Goal: Information Seeking & Learning: Learn about a topic

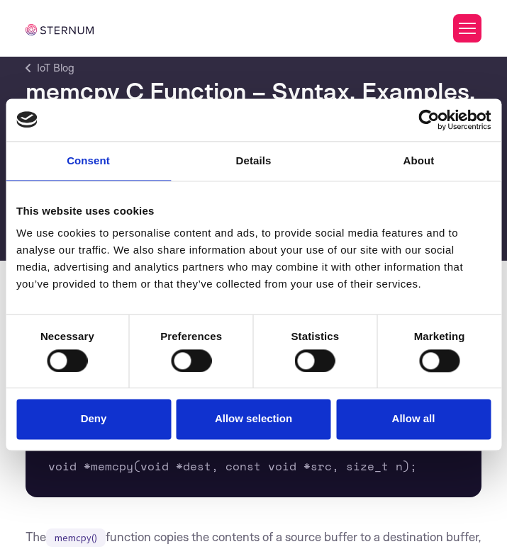
scroll to position [42, 0]
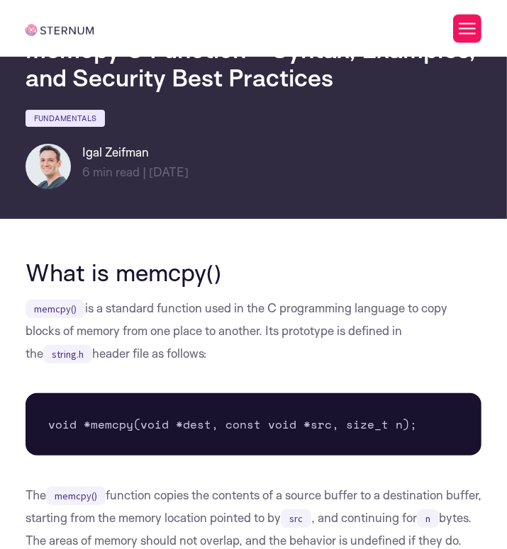
click at [357, 420] on button "Allow all" at bounding box center [413, 420] width 155 height 40
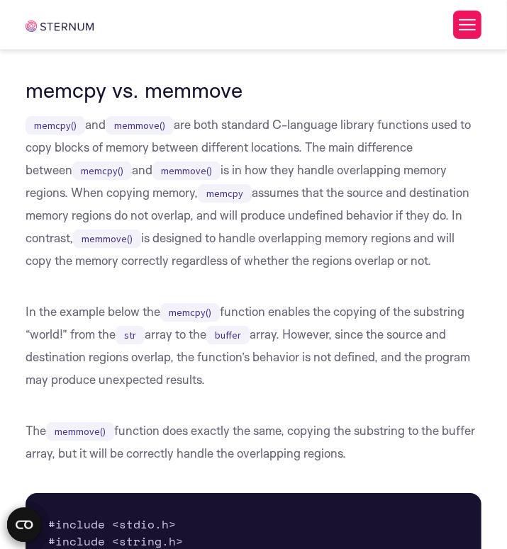
scroll to position [2152, 0]
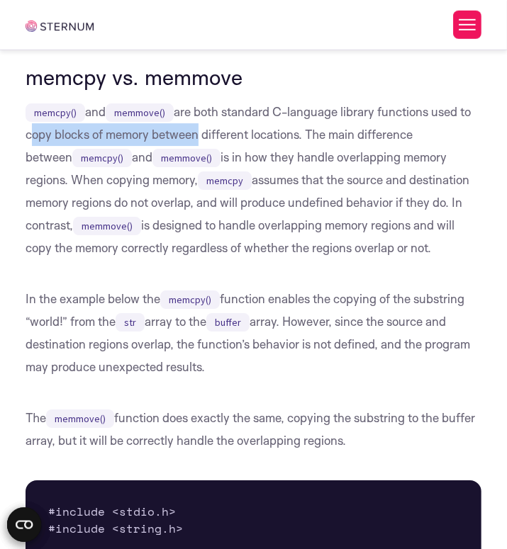
drag, startPoint x: 21, startPoint y: 158, endPoint x: 191, endPoint y: 168, distance: 170.4
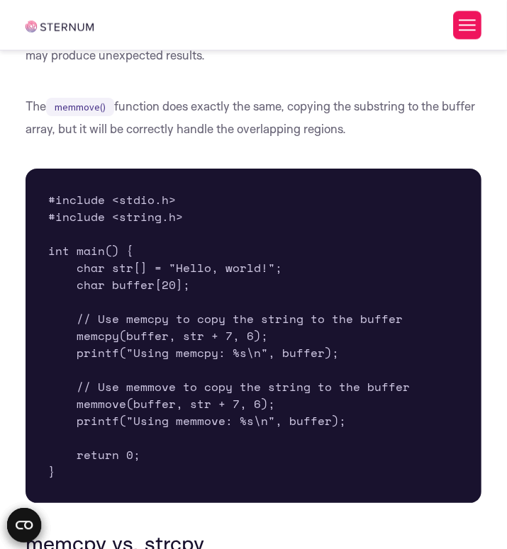
scroll to position [2464, 0]
click at [104, 425] on pre "#include <stdio.h> #include <string.h> int main() { char str[] = "Hello, world!…" at bounding box center [254, 336] width 457 height 335
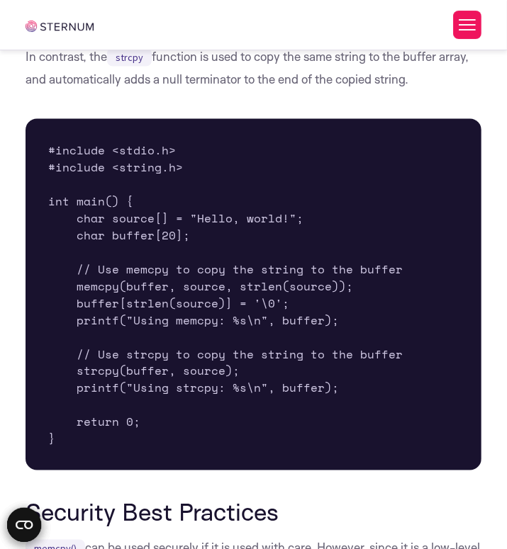
scroll to position [3435, 0]
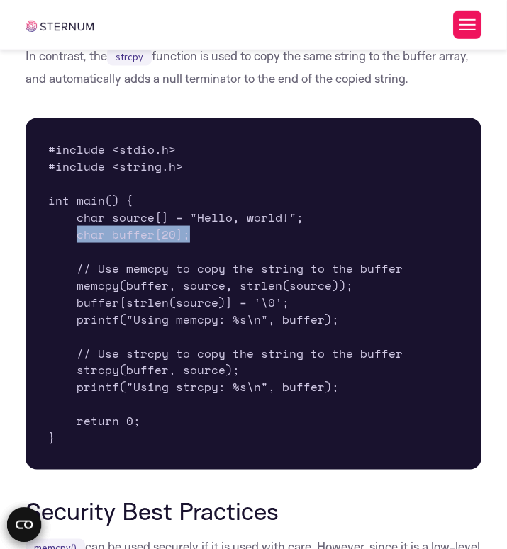
drag, startPoint x: 77, startPoint y: 259, endPoint x: 189, endPoint y: 265, distance: 112.2
click at [189, 265] on pre "#include <stdio.h> #include <string.h> int main() { char source[] = "Hello, wor…" at bounding box center [254, 294] width 457 height 352
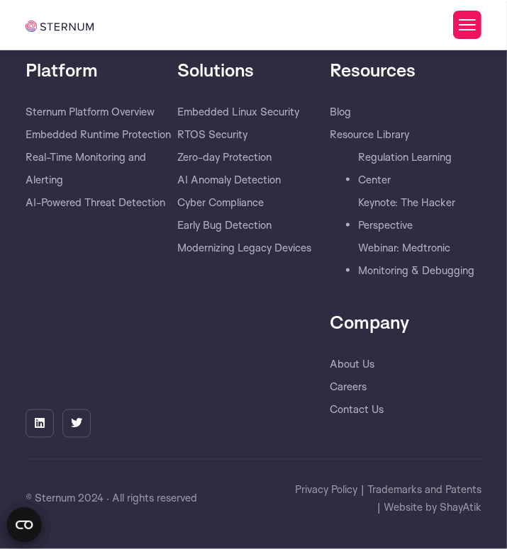
scroll to position [6358, 0]
click at [354, 398] on link "Careers" at bounding box center [348, 387] width 37 height 23
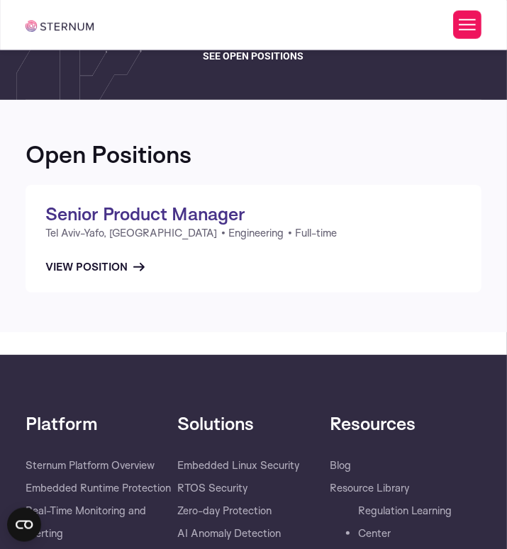
scroll to position [107, 0]
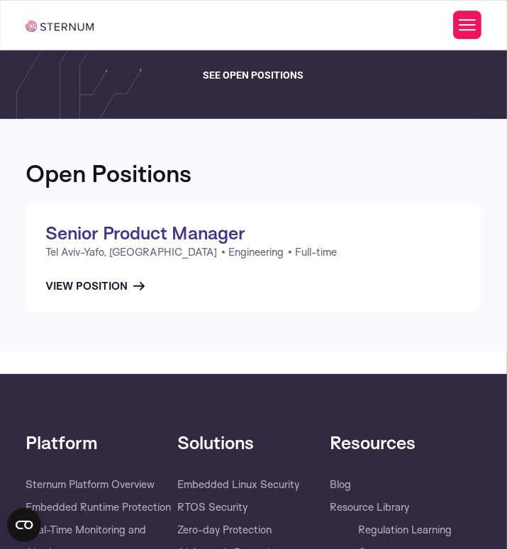
click at [267, 69] on span "see open positions" at bounding box center [253, 75] width 101 height 17
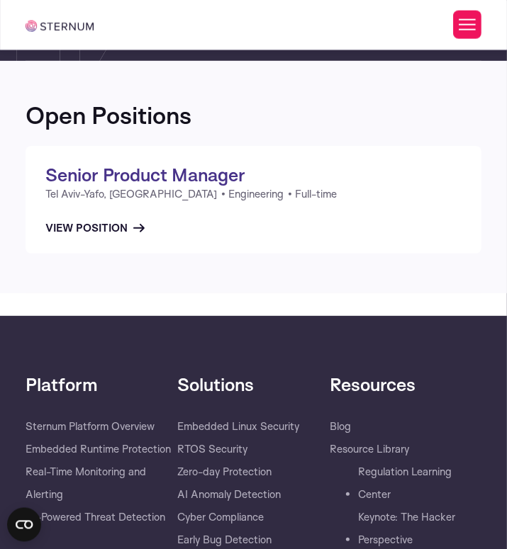
scroll to position [166, 0]
